Goal: Check status

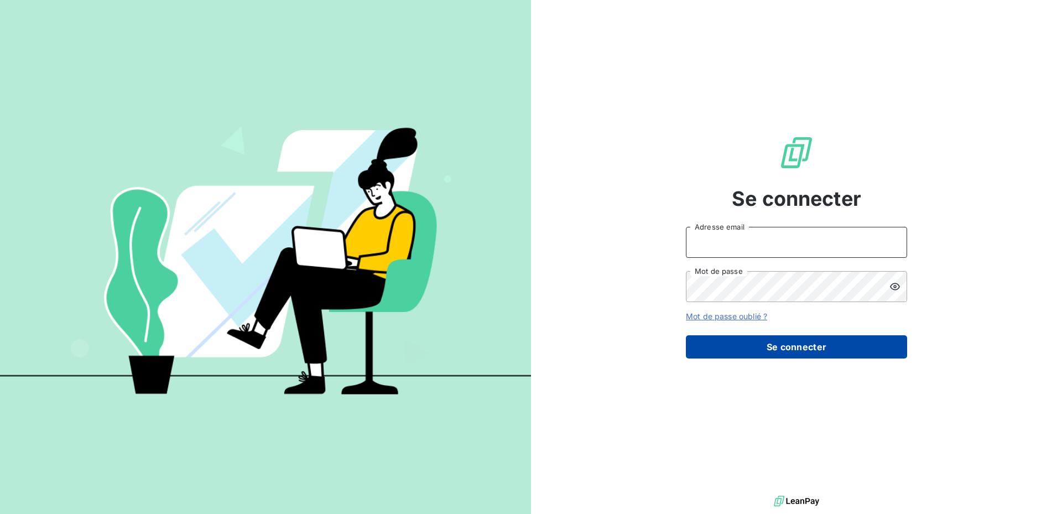
type input "[EMAIL_ADDRESS][DOMAIN_NAME]"
click at [774, 346] on button "Se connecter" at bounding box center [796, 346] width 221 height 23
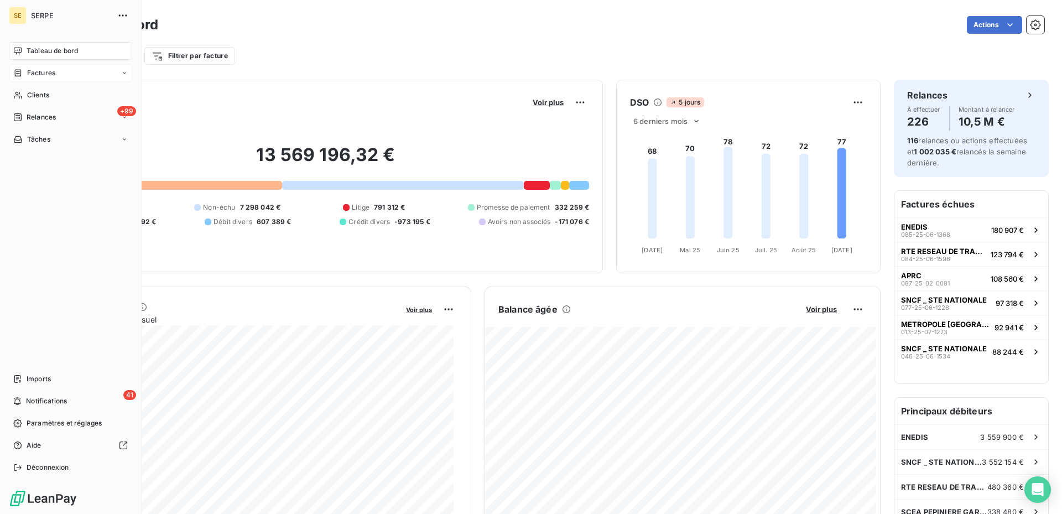
click at [36, 74] on span "Factures" at bounding box center [41, 73] width 28 height 10
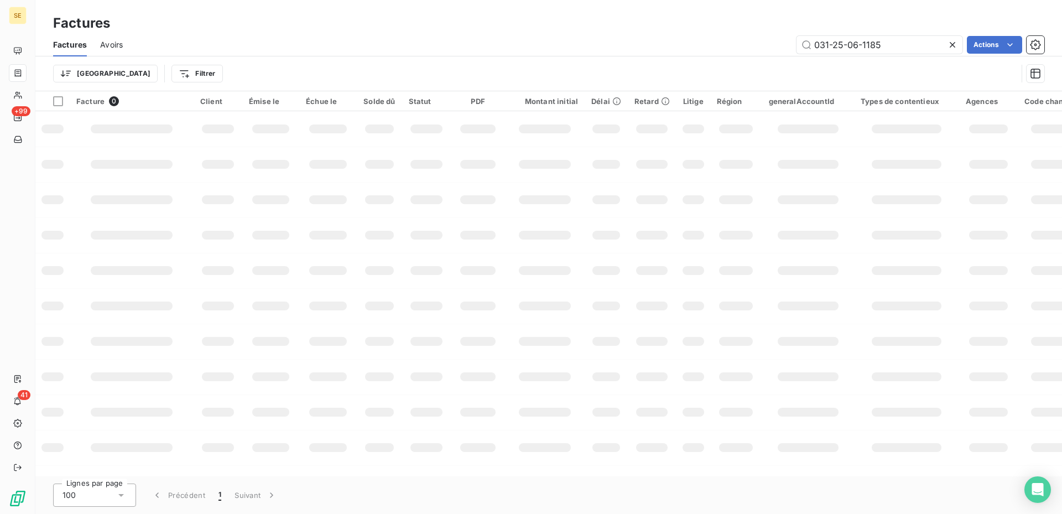
click at [953, 44] on icon at bounding box center [952, 44] width 11 height 11
click at [835, 46] on input "text" at bounding box center [879, 45] width 166 height 18
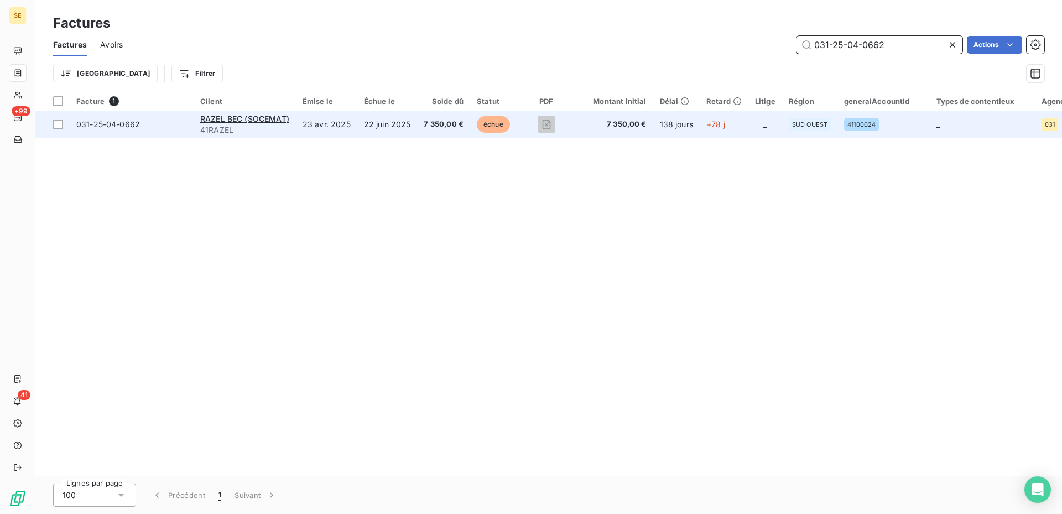
type input "031-25-04-0662"
click at [431, 126] on span "7 350,00 €" at bounding box center [444, 124] width 40 height 11
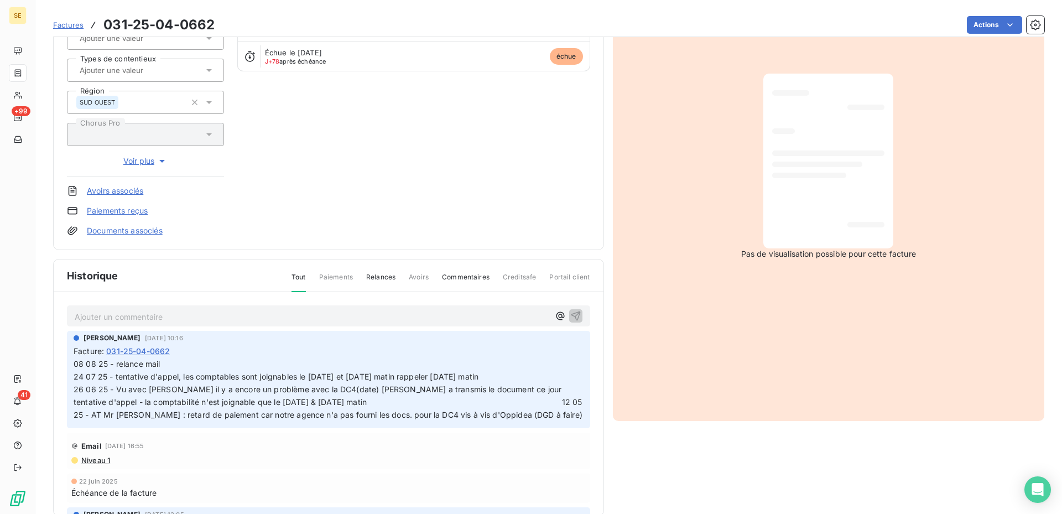
scroll to position [152, 0]
